Goal: Communication & Community: Answer question/provide support

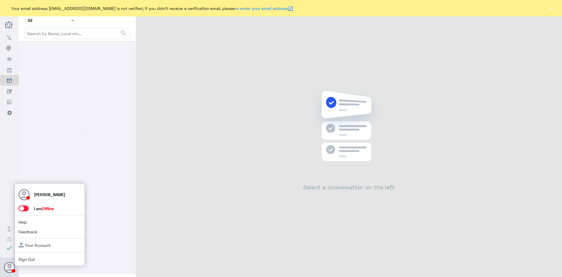
click at [24, 209] on span at bounding box center [23, 208] width 10 height 6
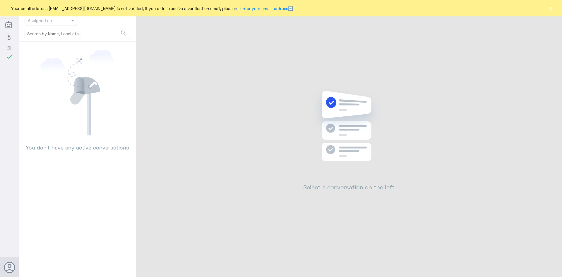
click at [70, 20] on span at bounding box center [73, 20] width 7 height 6
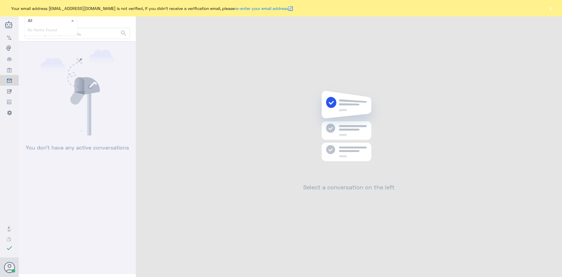
click at [73, 22] on span at bounding box center [73, 20] width 7 height 6
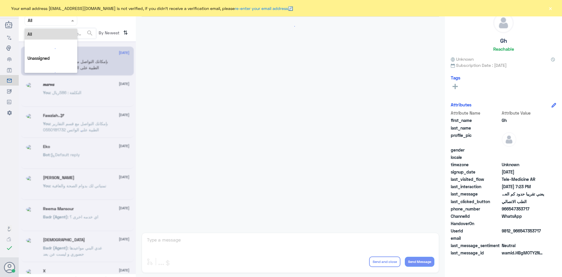
click at [73, 22] on span at bounding box center [73, 20] width 7 height 6
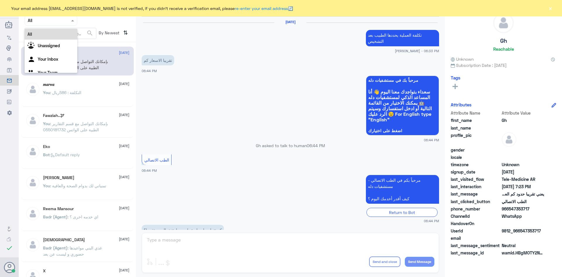
scroll to position [249, 0]
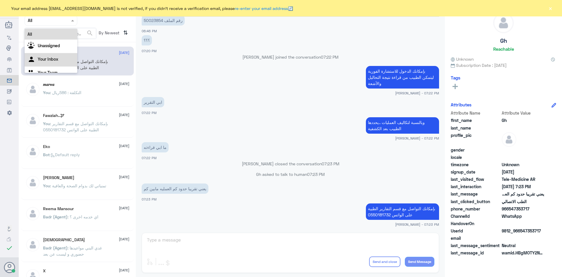
click at [55, 59] on Inbox "Your Inbox" at bounding box center [48, 59] width 20 height 5
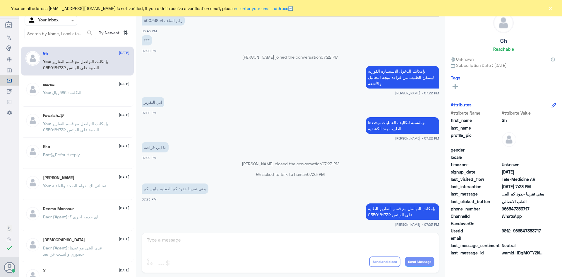
click at [552, 9] on button "×" at bounding box center [551, 8] width 6 height 6
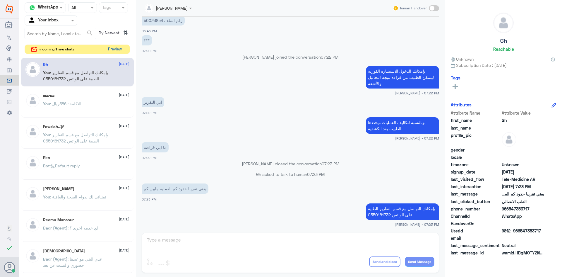
click at [117, 50] on button "Preview" at bounding box center [115, 49] width 18 height 9
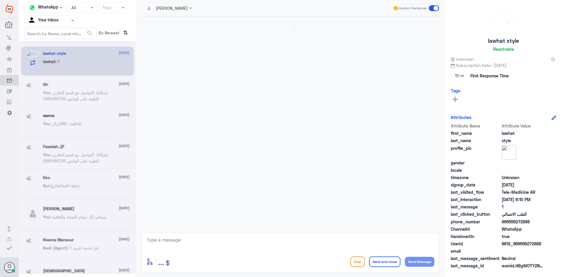
scroll to position [340, 0]
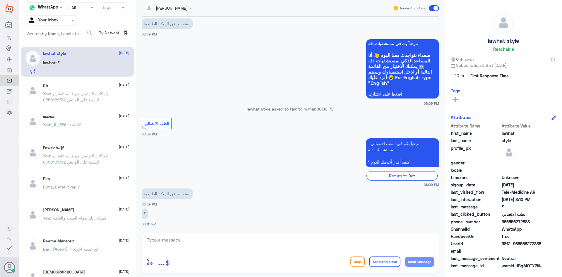
click at [218, 239] on textarea at bounding box center [290, 243] width 288 height 14
paste textarea "مرحبا معك [PERSON_NAME] من الطب الاتصالي"
type textarea "مرحبا معك [PERSON_NAME] من الطب الاتصالي"
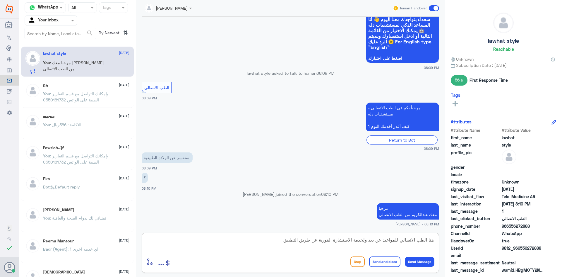
scroll to position [5, 0]
type textarea "هنا الطب الاتصالي للمواعيد عن بعد ولخدمة الاستشارة الفورية عن طريق التطبيق للاس…"
click at [386, 262] on button "Send and close" at bounding box center [384, 261] width 31 height 11
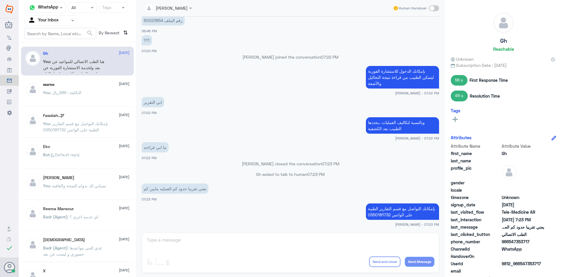
scroll to position [249, 0]
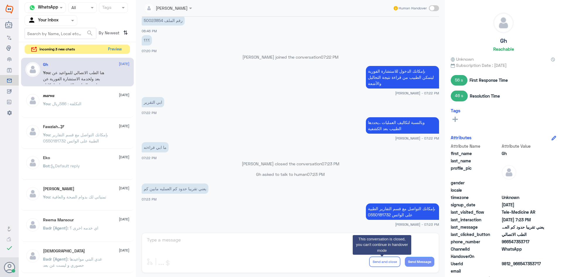
click at [117, 51] on button "Preview" at bounding box center [115, 49] width 18 height 9
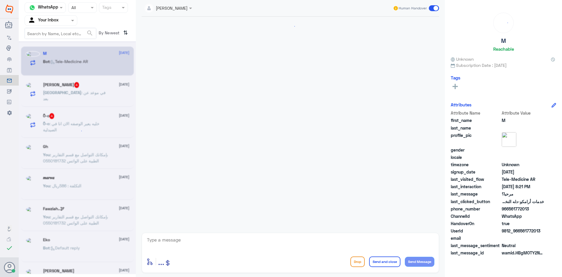
scroll to position [280, 0]
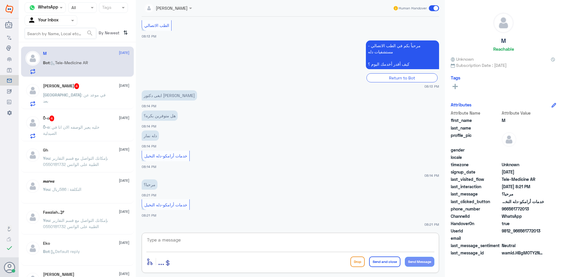
click at [248, 237] on textarea at bounding box center [290, 243] width 288 height 14
click at [430, 8] on span at bounding box center [434, 8] width 10 height 6
click at [0, 0] on input "checkbox" at bounding box center [0, 0] width 0 height 0
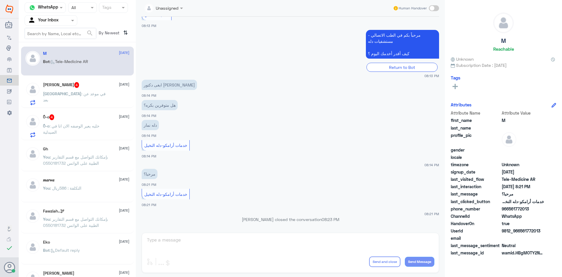
click at [94, 87] on div "Sabah Alharbi 4 21 September" at bounding box center [86, 85] width 86 height 6
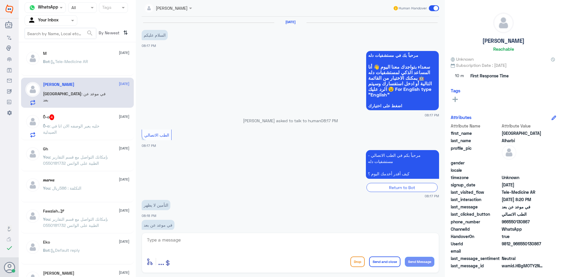
scroll to position [12, 0]
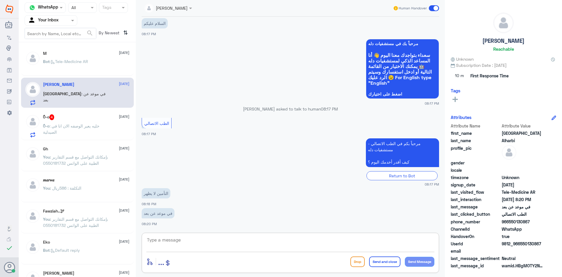
click at [240, 243] on textarea at bounding box center [290, 243] width 288 height 14
paste textarea "مرحبا معك عبدالكريم من الطب الاتصالي"
type textarea "مرحبا معك عبدالكريم من الطب الاتصالي"
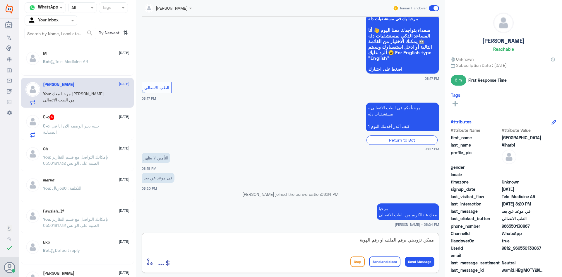
type textarea "ممكن تزوديني برقم الملف او رقم الهوية"
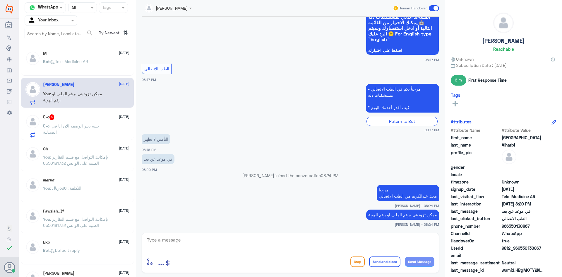
drag, startPoint x: 542, startPoint y: 246, endPoint x: 519, endPoint y: 247, distance: 22.6
click at [519, 247] on span "9812_966550130867" at bounding box center [523, 248] width 42 height 6
copy span "550130867"
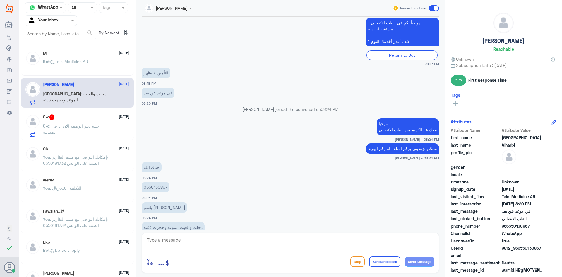
scroll to position [142, 0]
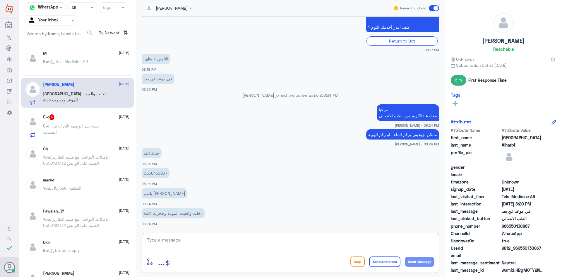
click at [281, 243] on textarea at bounding box center [290, 243] width 288 height 14
type textarea "تأمين فلاح محدث الآن"
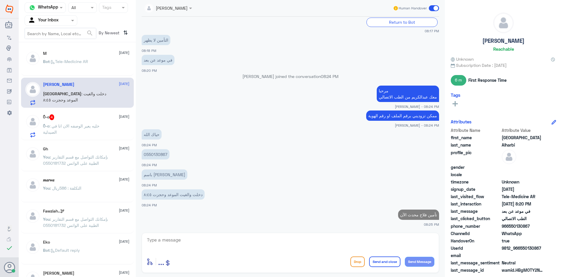
click at [88, 125] on span ": خليه يعير الوصفه الان انا في الصيدلية" at bounding box center [71, 128] width 57 height 11
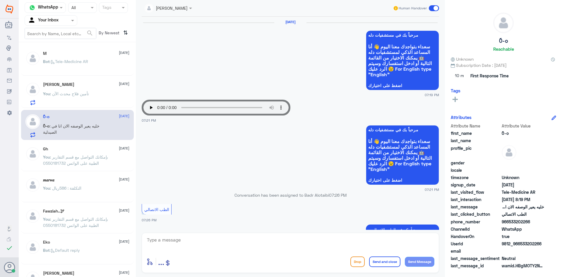
scroll to position [360, 0]
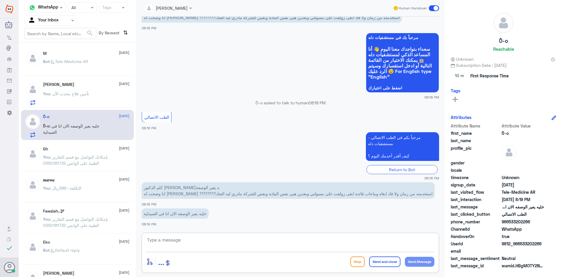
click at [206, 242] on textarea at bounding box center [290, 243] width 288 height 14
click at [211, 240] on textarea at bounding box center [290, 243] width 288 height 14
click at [112, 66] on div "Sabah : طيب في سجى وندى عندهم مواعيد بكره عن بعد حدثه لهم التامين الله يعافيك" at bounding box center [86, 67] width 86 height 13
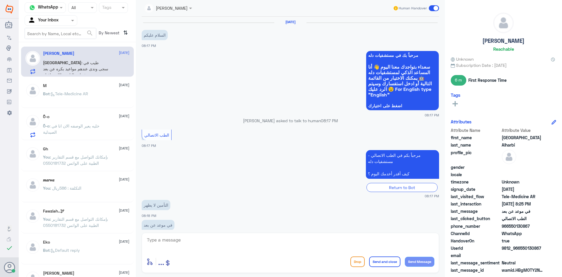
scroll to position [197, 0]
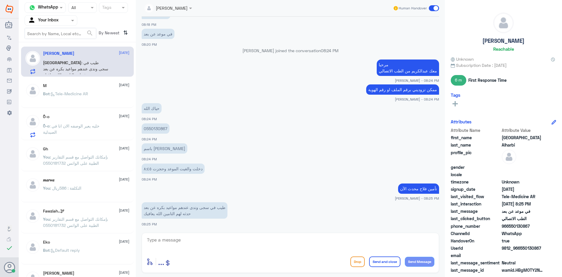
click at [208, 237] on textarea at bounding box center [290, 243] width 288 height 14
type textarea "ابشري"
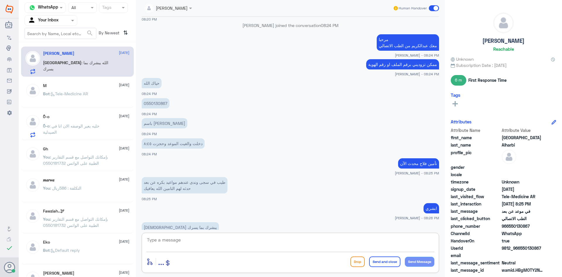
scroll to position [236, 0]
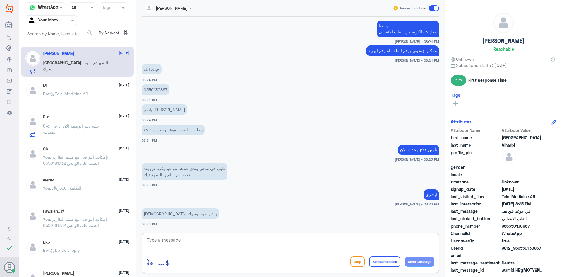
click at [269, 239] on textarea at bounding box center [290, 243] width 288 height 14
type textarea "امين وياك"
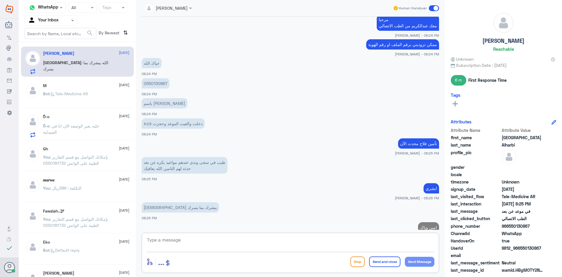
scroll to position [255, 0]
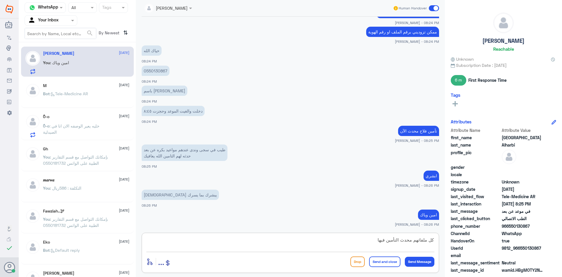
type textarea "كل ملفاتهم محدث التأمين فيها"
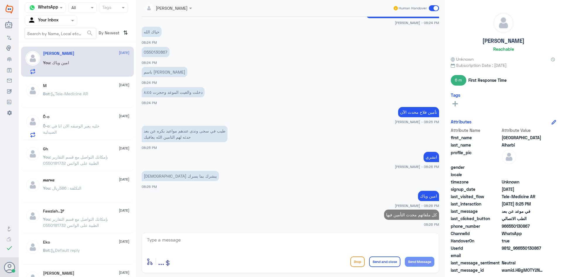
click at [102, 97] on div "Bot : Tele-Medicine AR" at bounding box center [86, 98] width 86 height 13
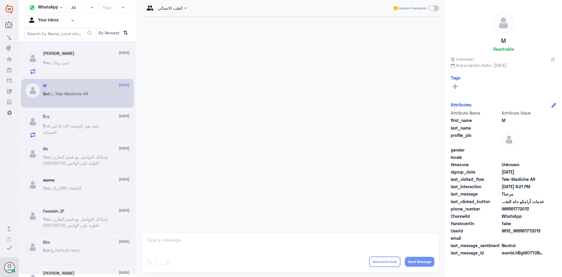
scroll to position [290, 0]
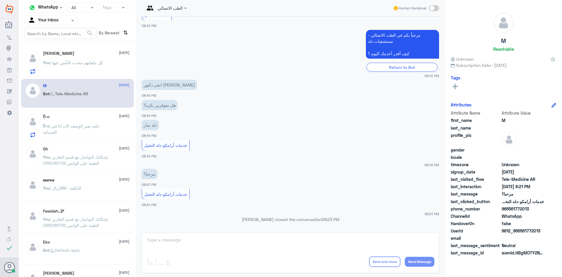
click at [111, 129] on div "ً0-o : خليه يعير الوصفه الان انا في الصيدلية" at bounding box center [86, 130] width 86 height 13
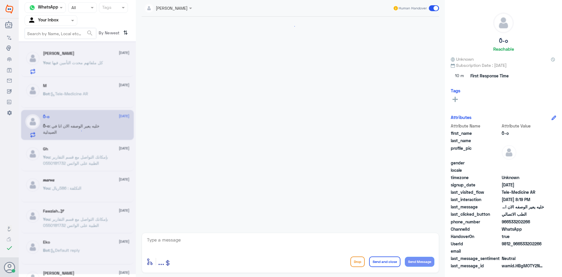
scroll to position [360, 0]
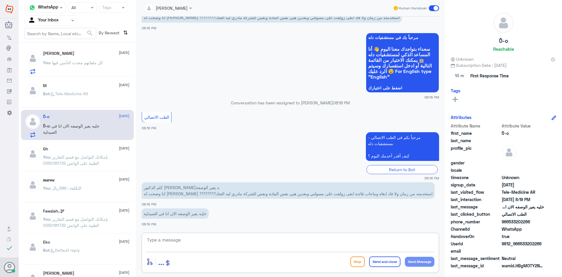
click at [261, 244] on textarea at bounding box center [290, 243] width 288 height 14
drag, startPoint x: 530, startPoint y: 221, endPoint x: 509, endPoint y: 223, distance: 20.6
click at [509, 223] on span "966533202266" at bounding box center [523, 221] width 42 height 6
copy span "533202266"
click at [101, 63] on div "Sabah : شكرا" at bounding box center [86, 67] width 86 height 13
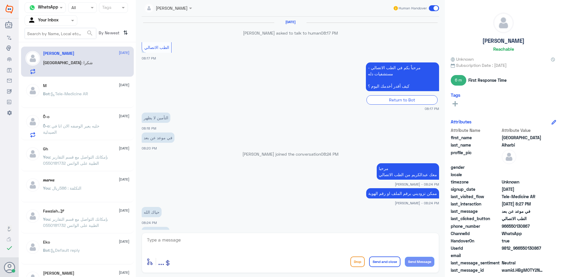
scroll to position [206, 0]
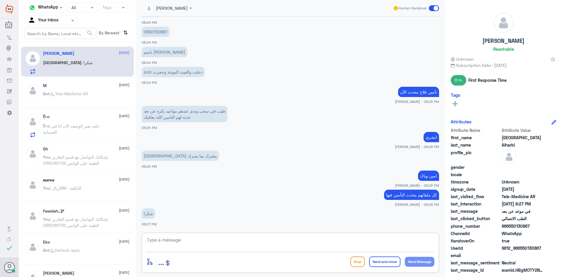
click at [209, 242] on textarea at bounding box center [290, 243] width 288 height 14
type textarea "العفو وتمنياتنا لكم بدوام الصحة والعافية"
click at [379, 266] on button "Send and close" at bounding box center [384, 261] width 31 height 11
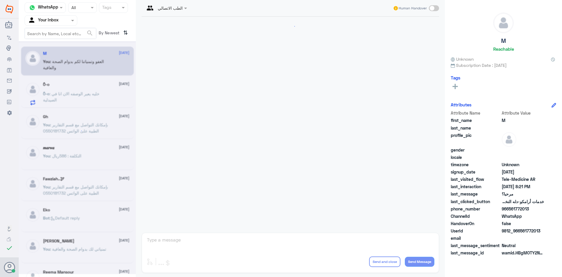
scroll to position [290, 0]
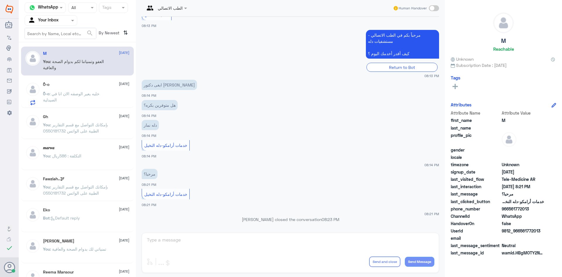
click at [78, 86] on div "ً0-o 21 September" at bounding box center [86, 84] width 86 height 5
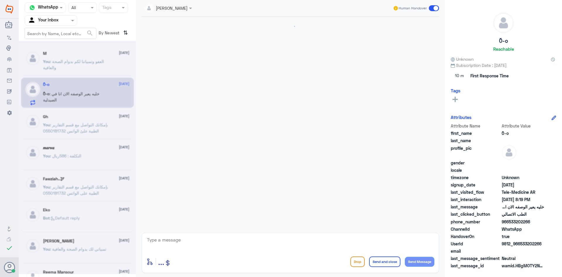
scroll to position [360, 0]
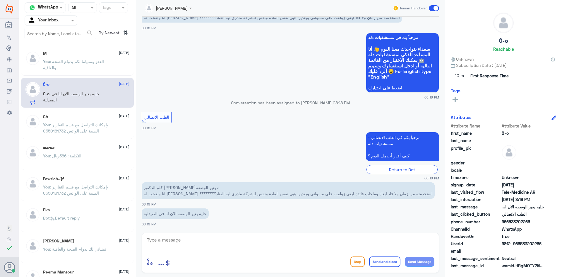
click at [308, 245] on textarea at bounding box center [290, 243] width 288 height 14
click at [344, 245] on textarea at bounding box center [290, 243] width 288 height 14
paste textarea "مرحبا معك عبدالكريم من الطب الاتصالي"
type textarea "مرحبا معك عبدالكريم من الطب الاتصالي"
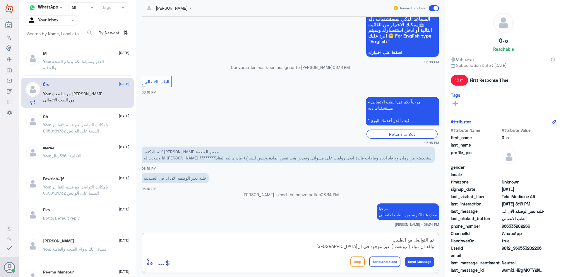
scroll to position [5, 0]
type textarea "تم التواصل مع الطبيب وأكد ان دواء ( زولفت ) غير موجود في السعودية واسمه العملي …"
click at [391, 264] on button "Send and close" at bounding box center [384, 261] width 31 height 11
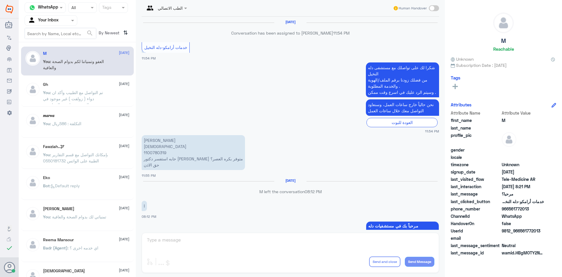
scroll to position [290, 0]
